Goal: Task Accomplishment & Management: Use online tool/utility

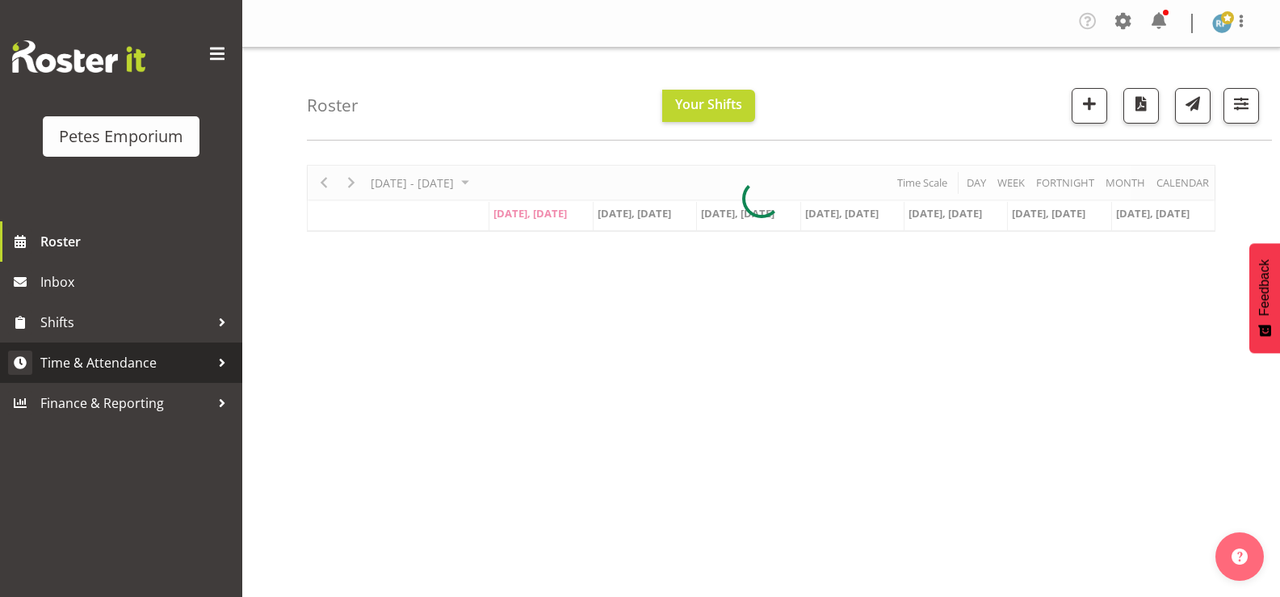
click at [140, 359] on span "Time & Attendance" at bounding box center [125, 362] width 170 height 24
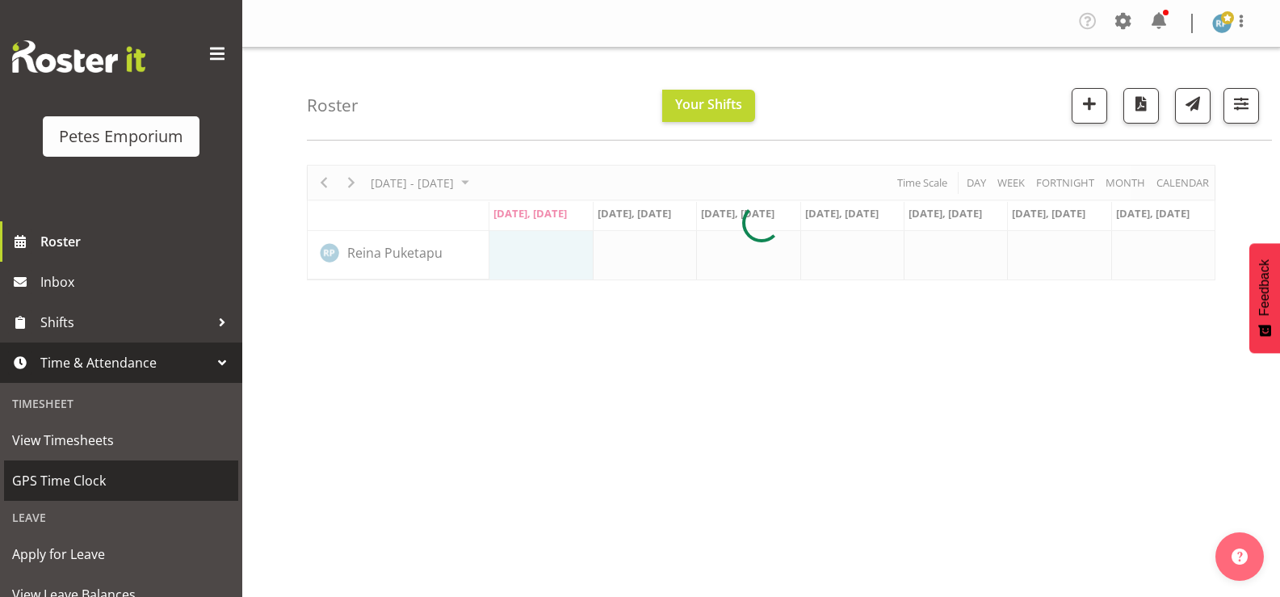
click at [86, 488] on span "GPS Time Clock" at bounding box center [121, 480] width 218 height 24
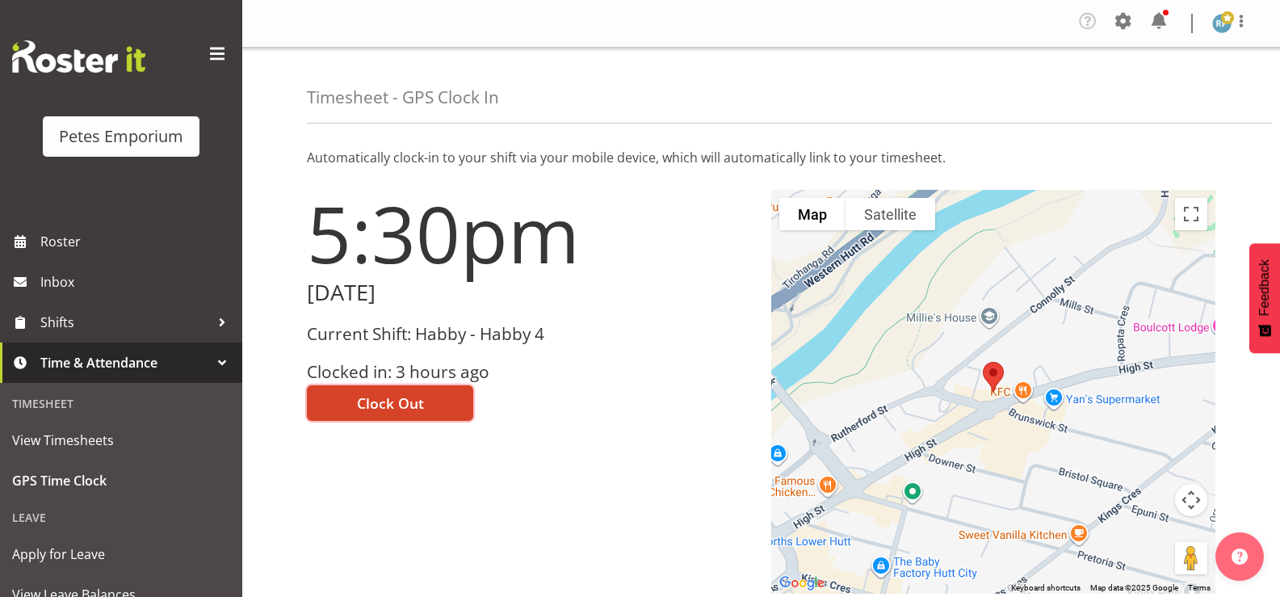
click at [414, 400] on span "Clock Out" at bounding box center [390, 402] width 67 height 21
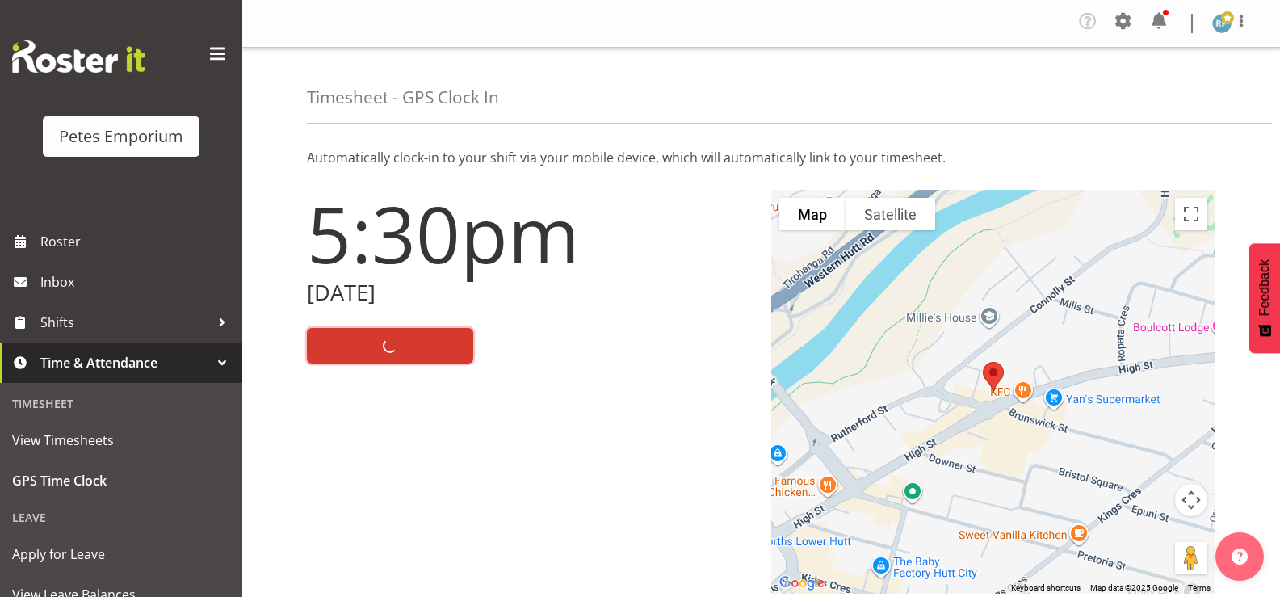
click at [1227, 27] on img at bounding box center [1221, 23] width 19 height 19
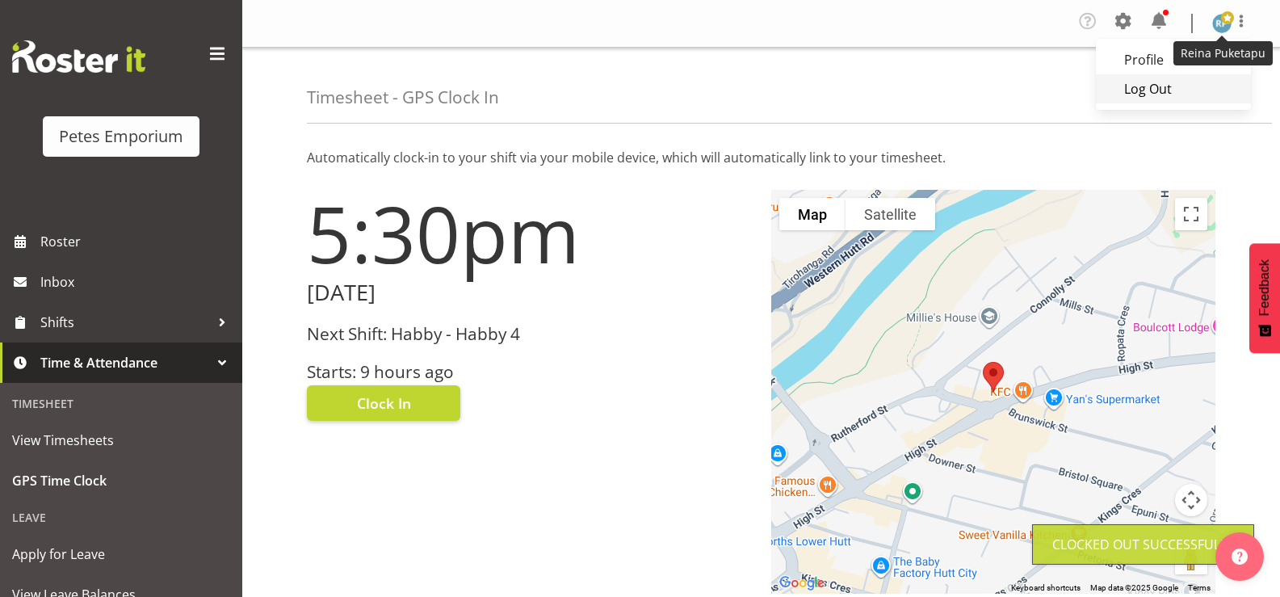
click at [1160, 95] on link "Log Out" at bounding box center [1173, 88] width 155 height 29
